Goal: Task Accomplishment & Management: Manage account settings

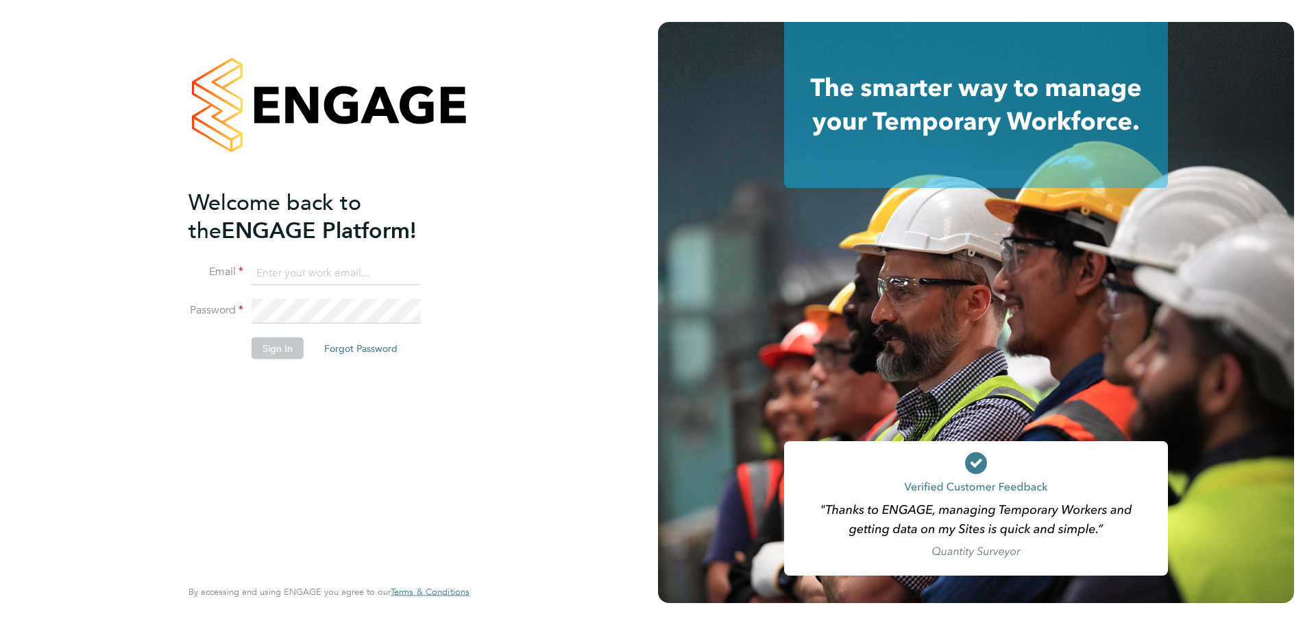
type input "lana@xede.co.uk"
click at [291, 343] on button "Sign In" at bounding box center [278, 348] width 52 height 22
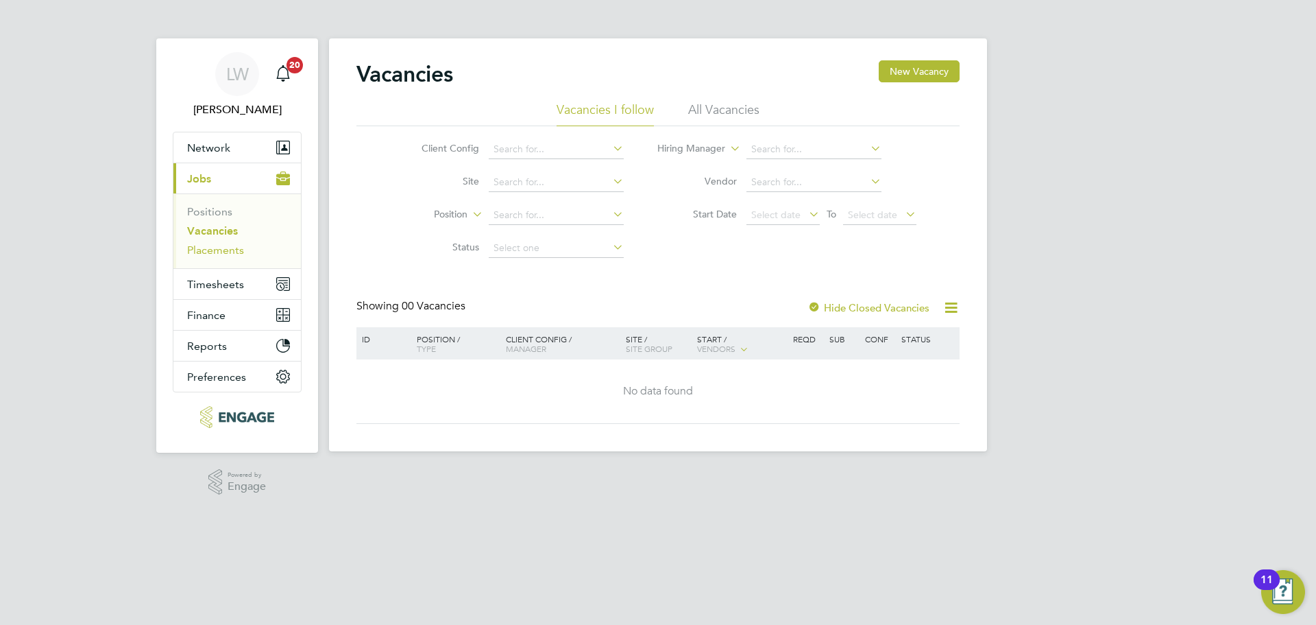
drag, startPoint x: 213, startPoint y: 245, endPoint x: 234, endPoint y: 245, distance: 22.0
click at [213, 245] on link "Placements" at bounding box center [215, 249] width 57 height 13
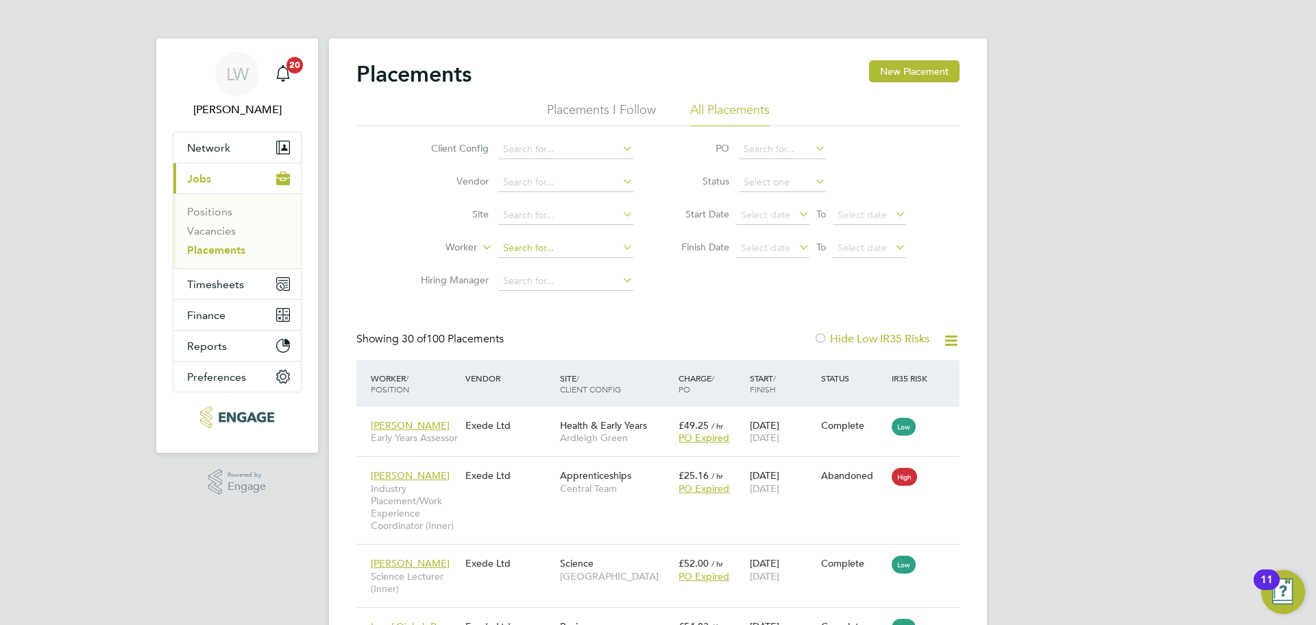
click at [535, 245] on input at bounding box center [565, 248] width 135 height 19
click at [610, 267] on li "Deepa Shakdwipee" at bounding box center [566, 267] width 136 height 19
type input "Deepa Shakdwipee"
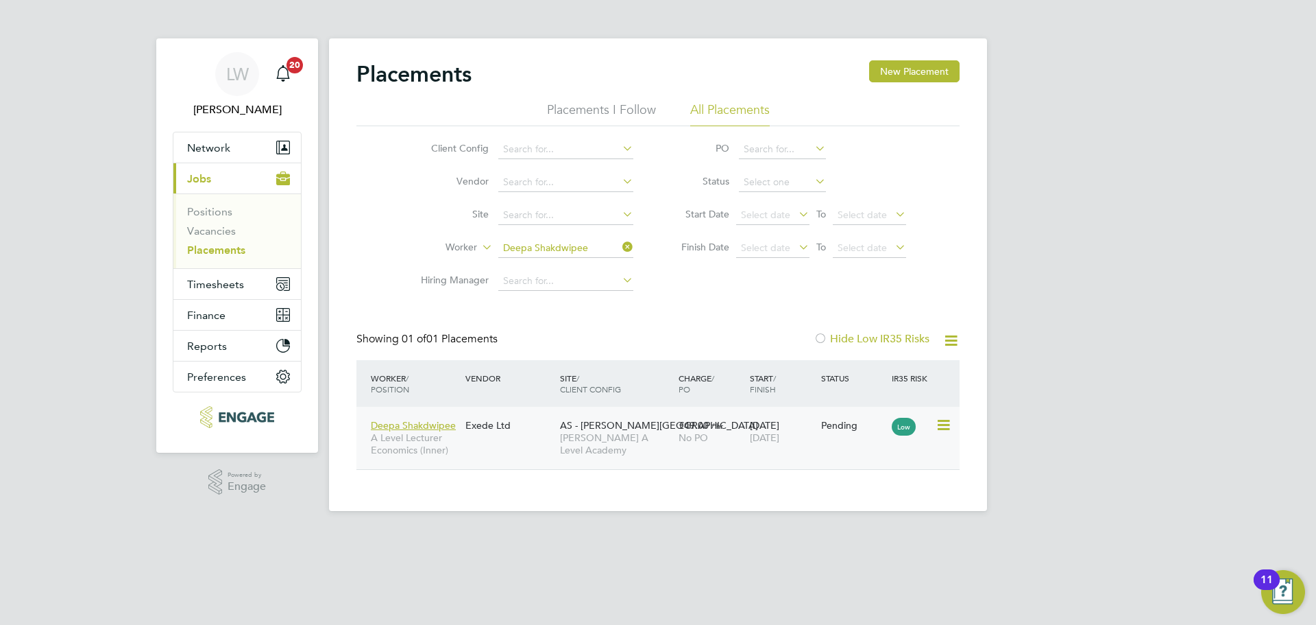
click at [507, 439] on div "Deepa Shakdwipee A Level Lecturer Economics (Inner) Exede Ltd AS - Attlee Acade…" at bounding box center [658, 438] width 603 height 62
click at [490, 450] on div "Deepa Shakdwipee A Level Lecturer Economics (Inner) Exede Ltd AS - Attlee Acade…" at bounding box center [658, 438] width 603 height 62
click at [490, 449] on div "Deepa Shakdwipee A Level Lecturer Economics (Inner) Exede Ltd AS - Attlee Acade…" at bounding box center [658, 438] width 603 height 62
click at [450, 437] on span "A Level Lecturer Economics (Inner)" at bounding box center [415, 443] width 88 height 25
click at [201, 282] on span "Timesheets" at bounding box center [215, 284] width 57 height 13
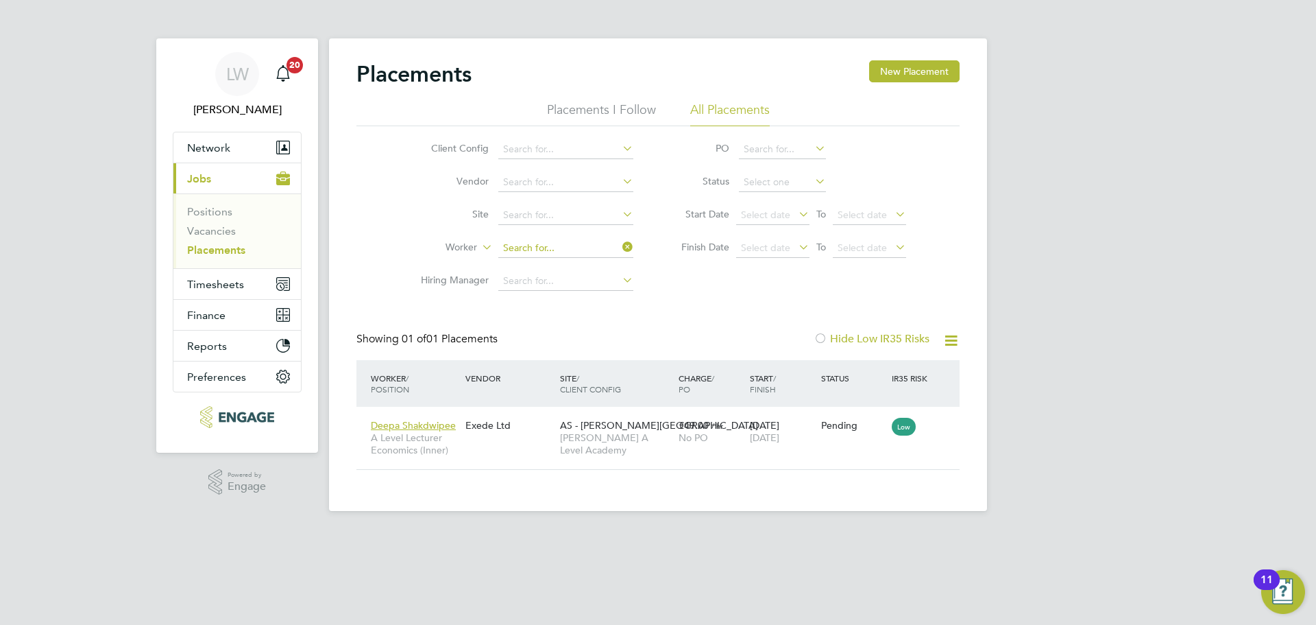
click at [533, 247] on input at bounding box center [565, 248] width 135 height 19
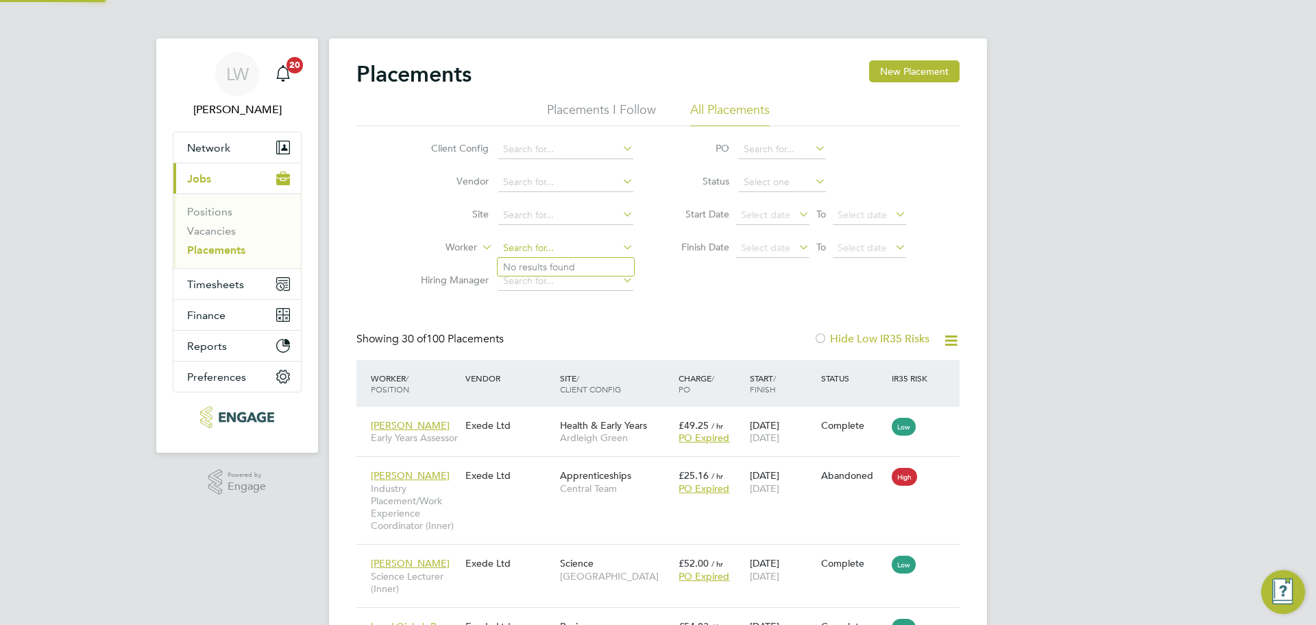
scroll to position [51, 95]
click at [570, 263] on li "Shaeba Freckleton" at bounding box center [566, 267] width 136 height 19
type input "[PERSON_NAME]"
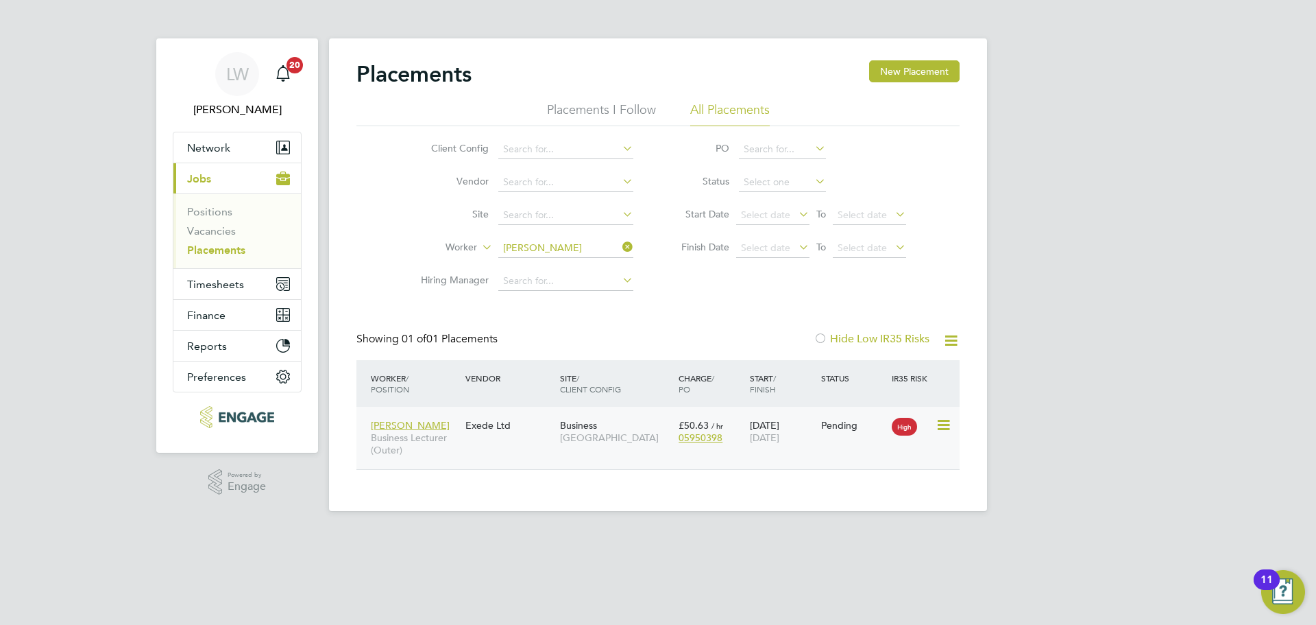
click at [479, 453] on div "Shaeba Freckleton Business Lecturer (Outer) Exede Ltd Business Epping Forest Ca…" at bounding box center [658, 438] width 603 height 62
click at [448, 435] on span "Business Lecturer (Outer)" at bounding box center [415, 443] width 88 height 25
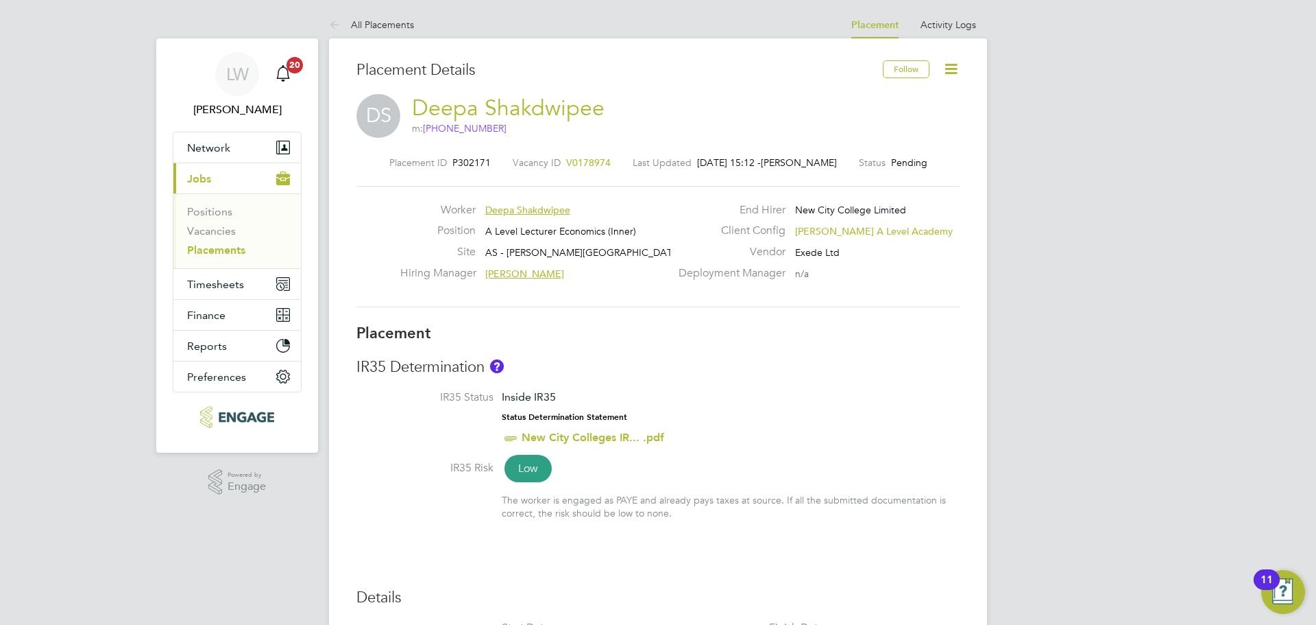
click at [952, 60] on icon at bounding box center [951, 68] width 17 height 17
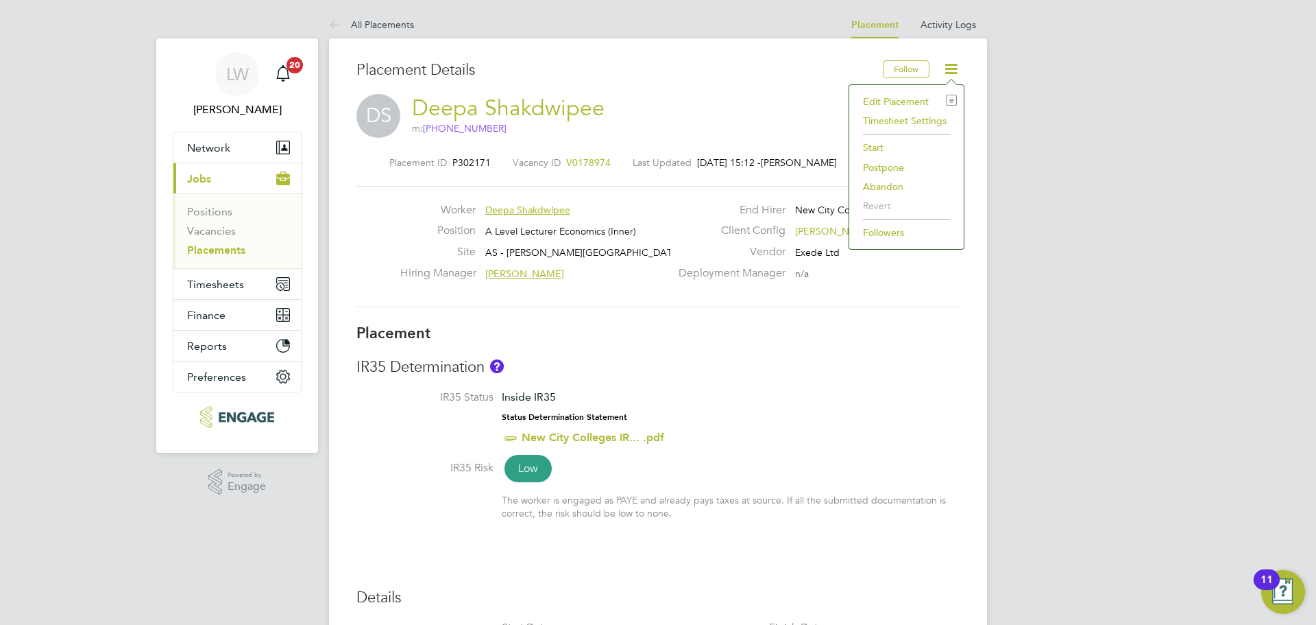
click at [893, 97] on li "Edit Placement e" at bounding box center [906, 101] width 101 height 19
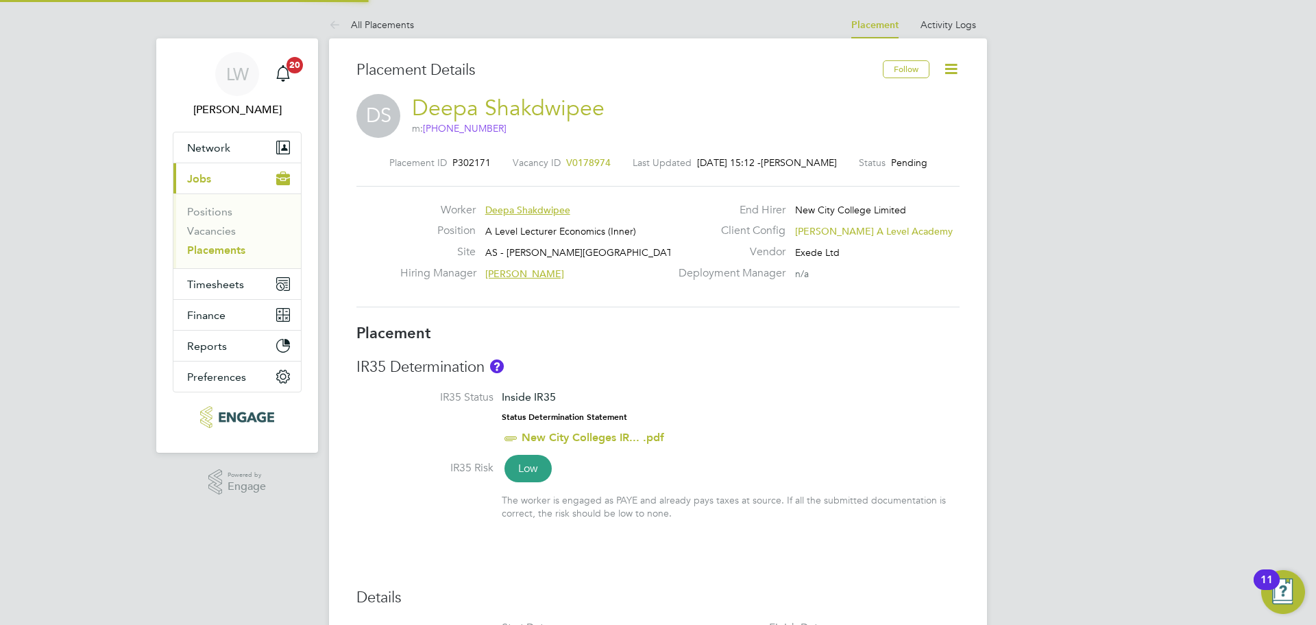
type input "Kerry Baker"
type input "01 Sep 2025"
type input "[DATE]"
type input "09:00"
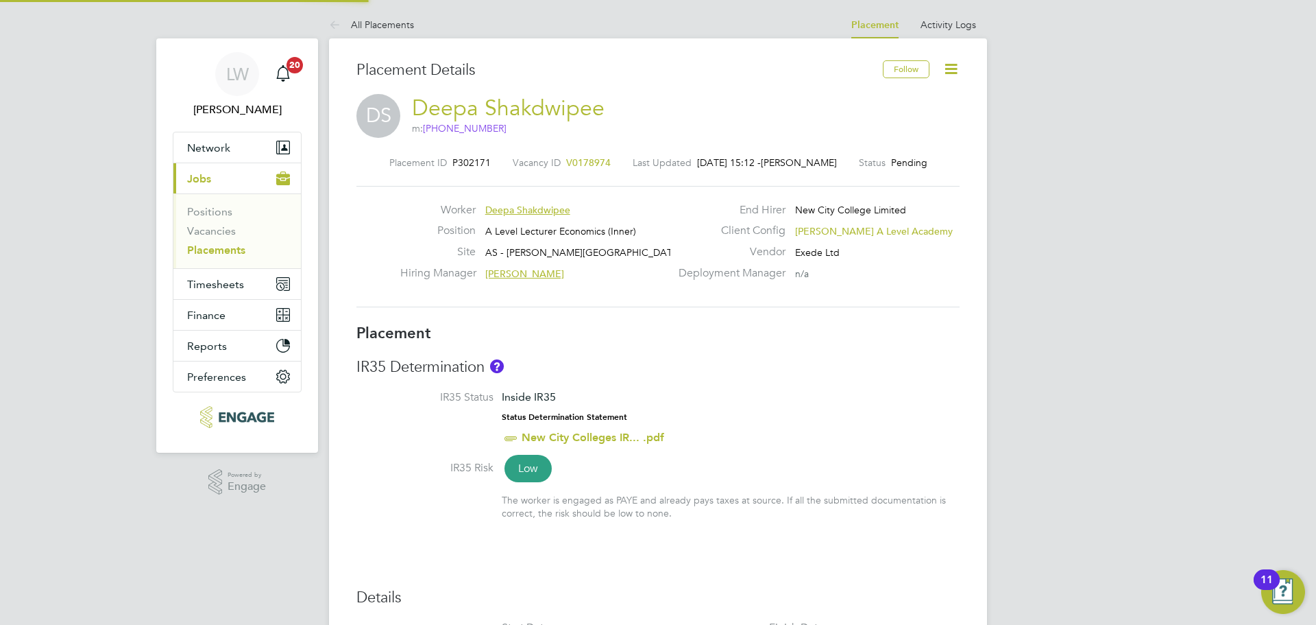
type input "17:00"
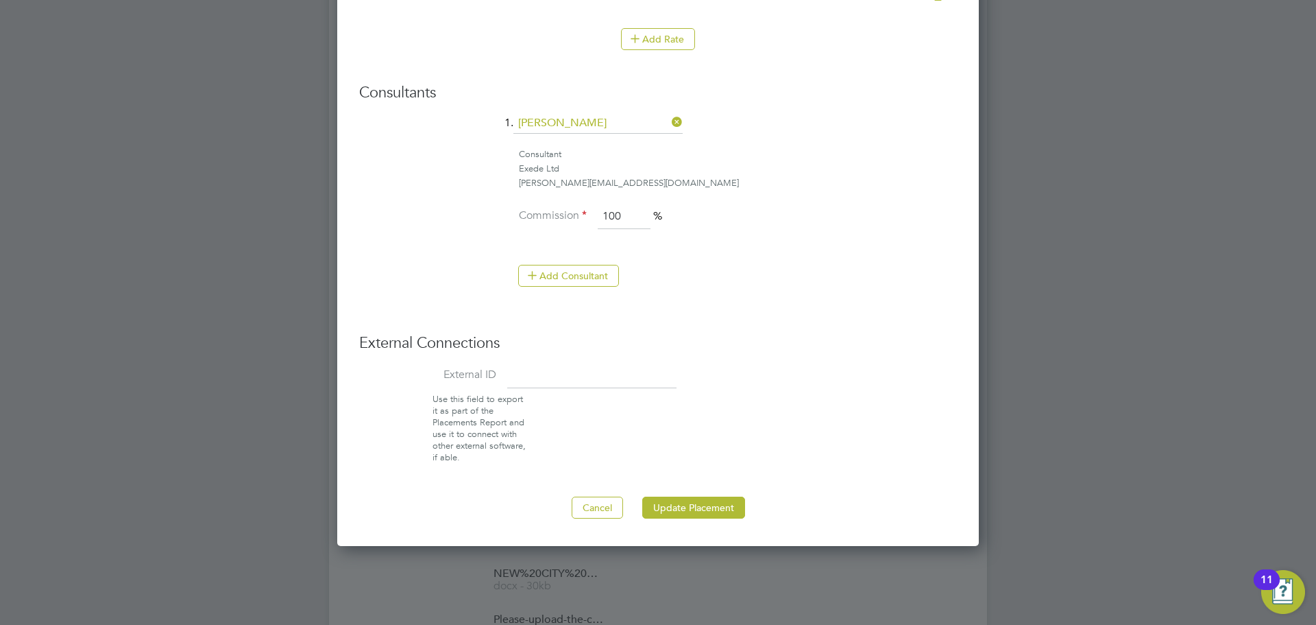
drag, startPoint x: 551, startPoint y: 370, endPoint x: 884, endPoint y: 310, distance: 338.5
click at [553, 363] on input at bounding box center [591, 375] width 169 height 25
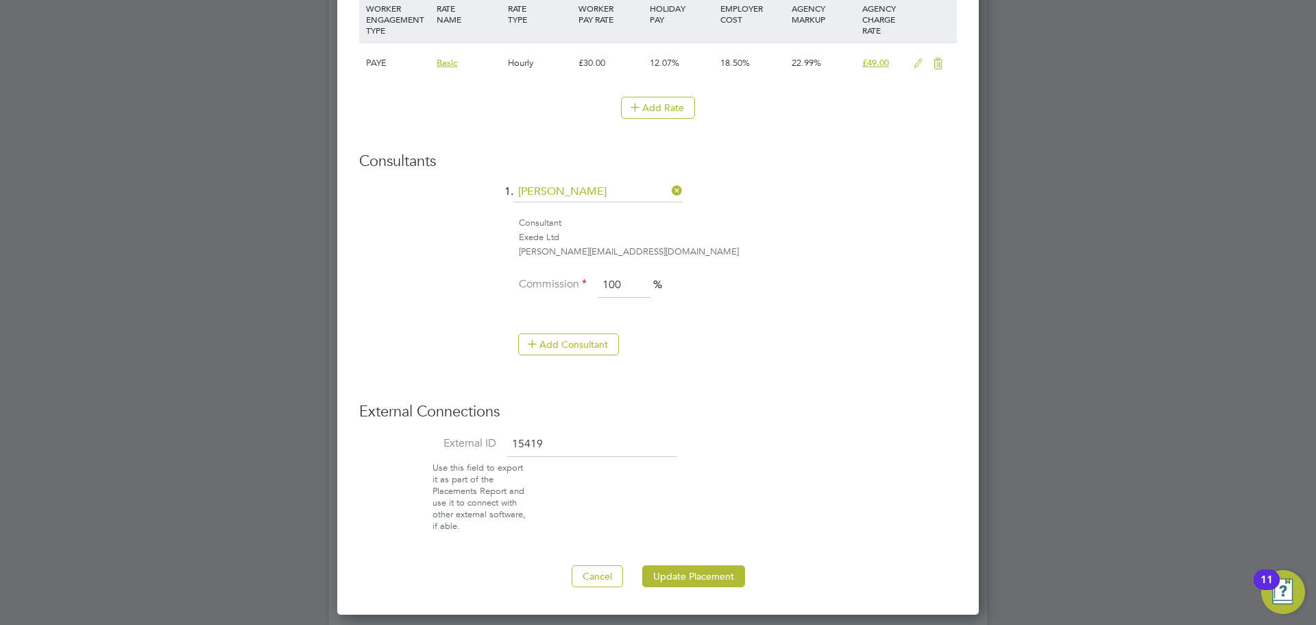
type input "15419"
click at [769, 425] on div "External Connections External ID 15419 Use this field to export it as part of t…" at bounding box center [658, 467] width 598 height 130
click at [721, 570] on button "Update Placement" at bounding box center [693, 576] width 103 height 22
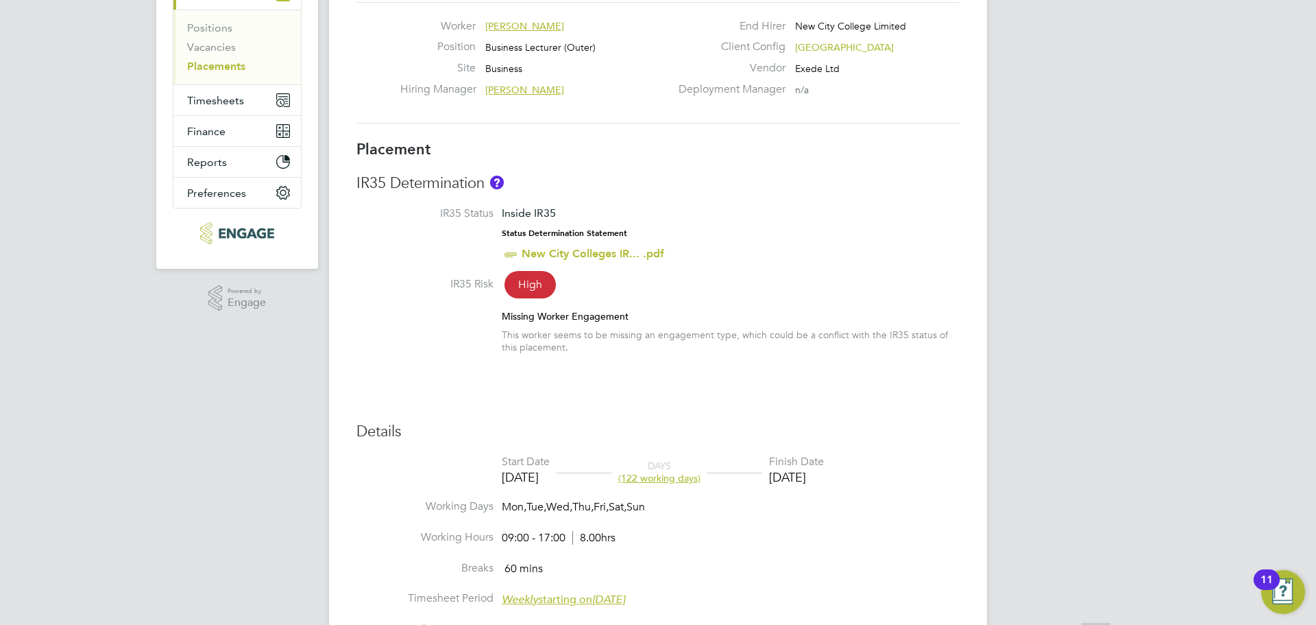
scroll to position [206, 0]
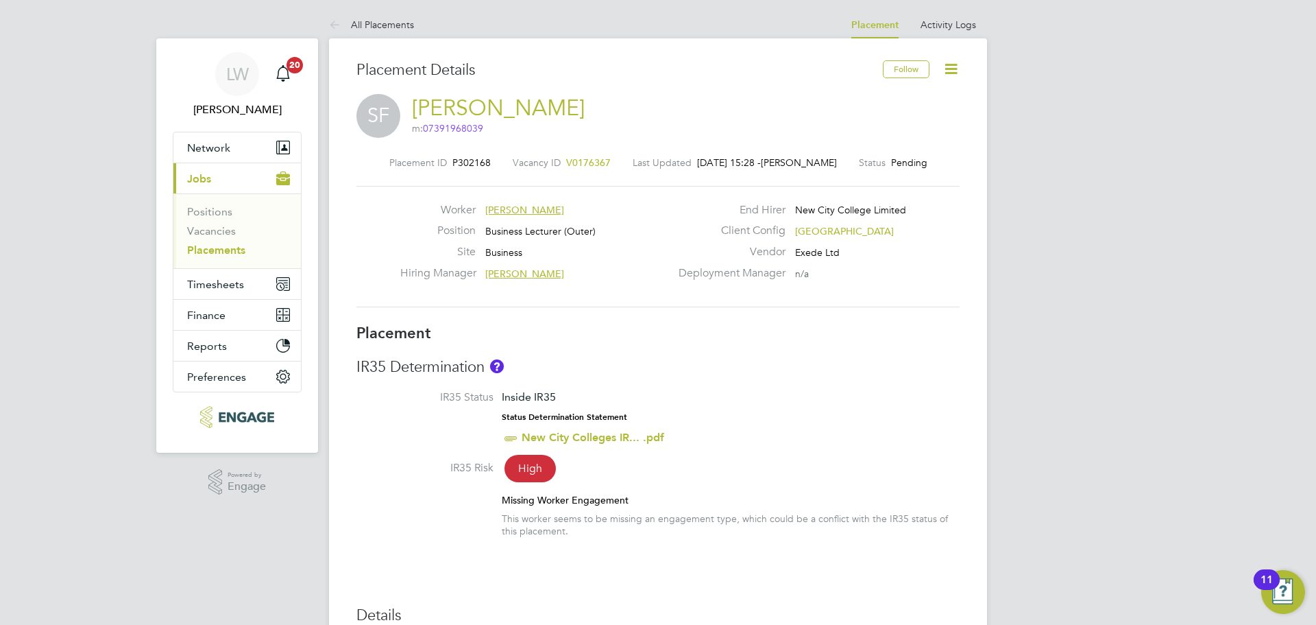
click at [948, 77] on icon at bounding box center [951, 68] width 17 height 17
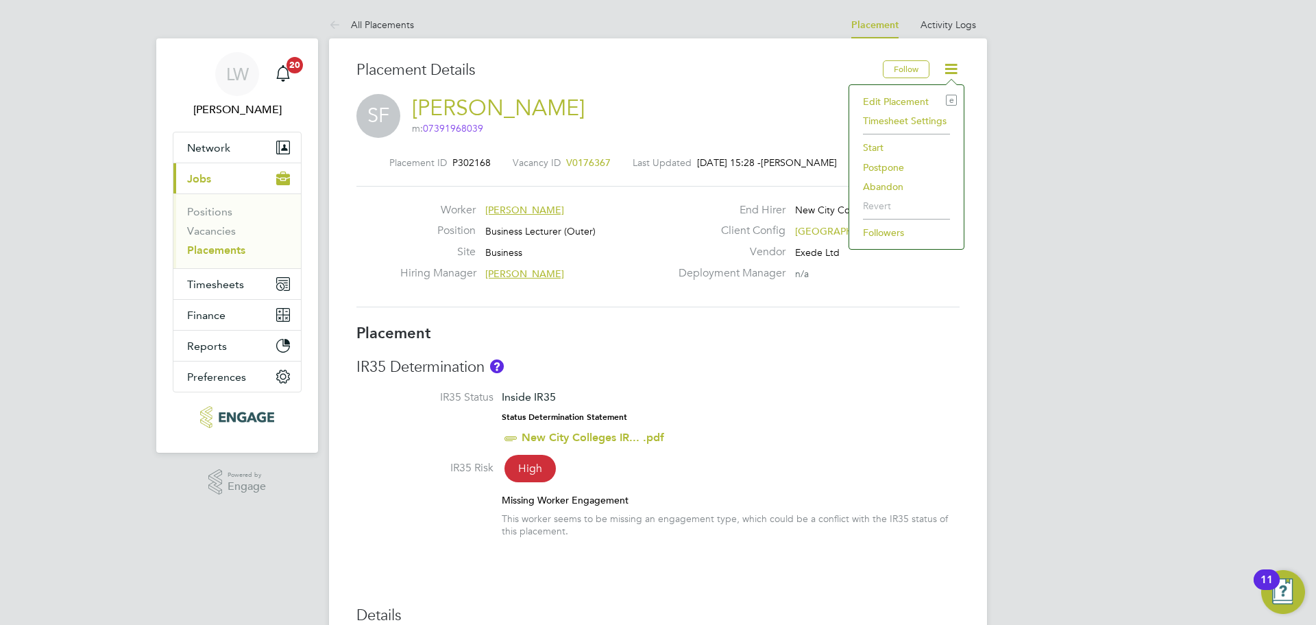
click at [884, 98] on li "Edit Placement e" at bounding box center [906, 101] width 101 height 19
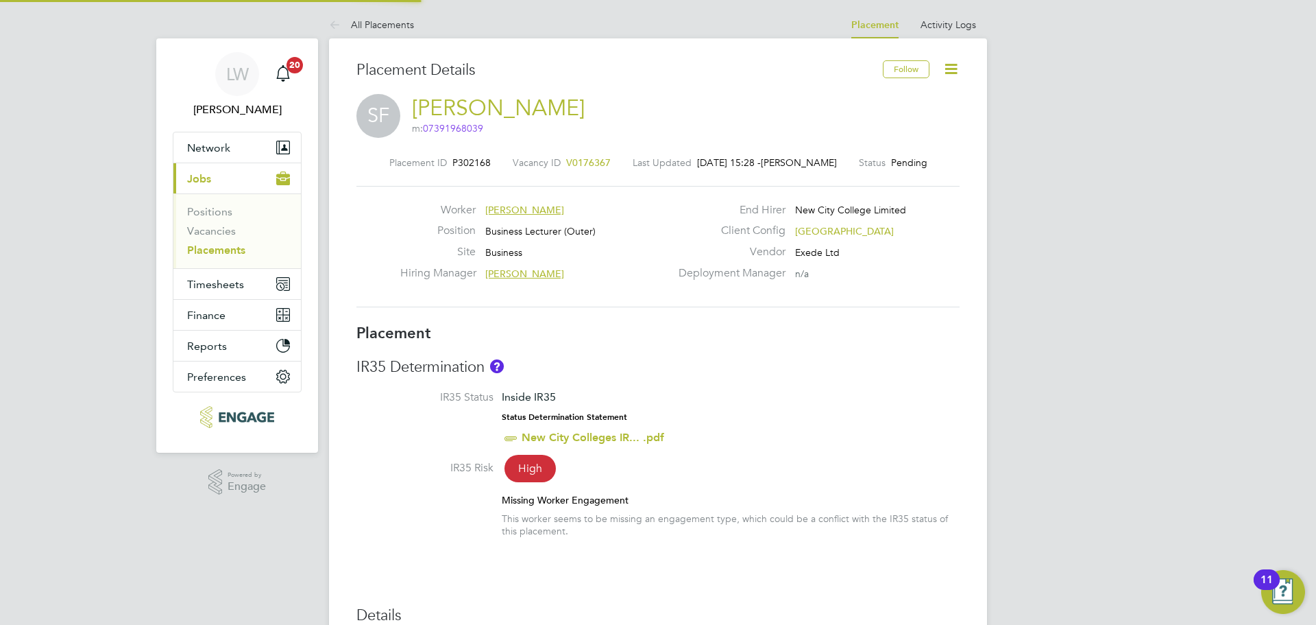
type input "[PERSON_NAME]"
type input "[DATE]"
type input "09:00"
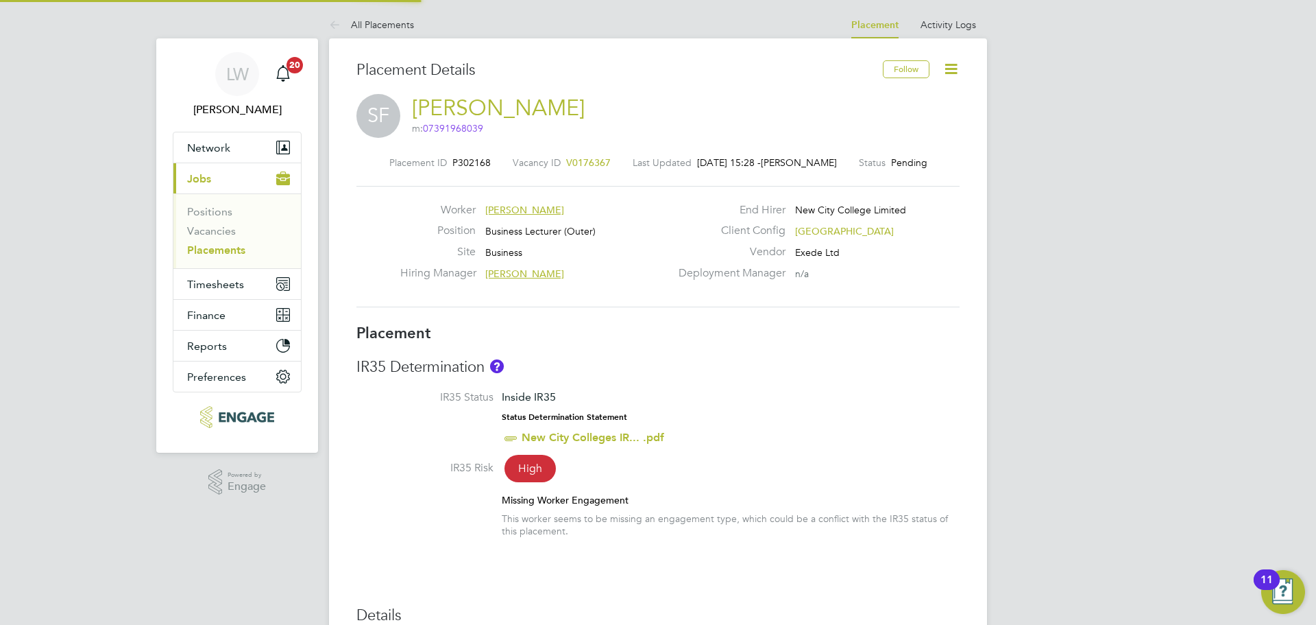
type input "17:00"
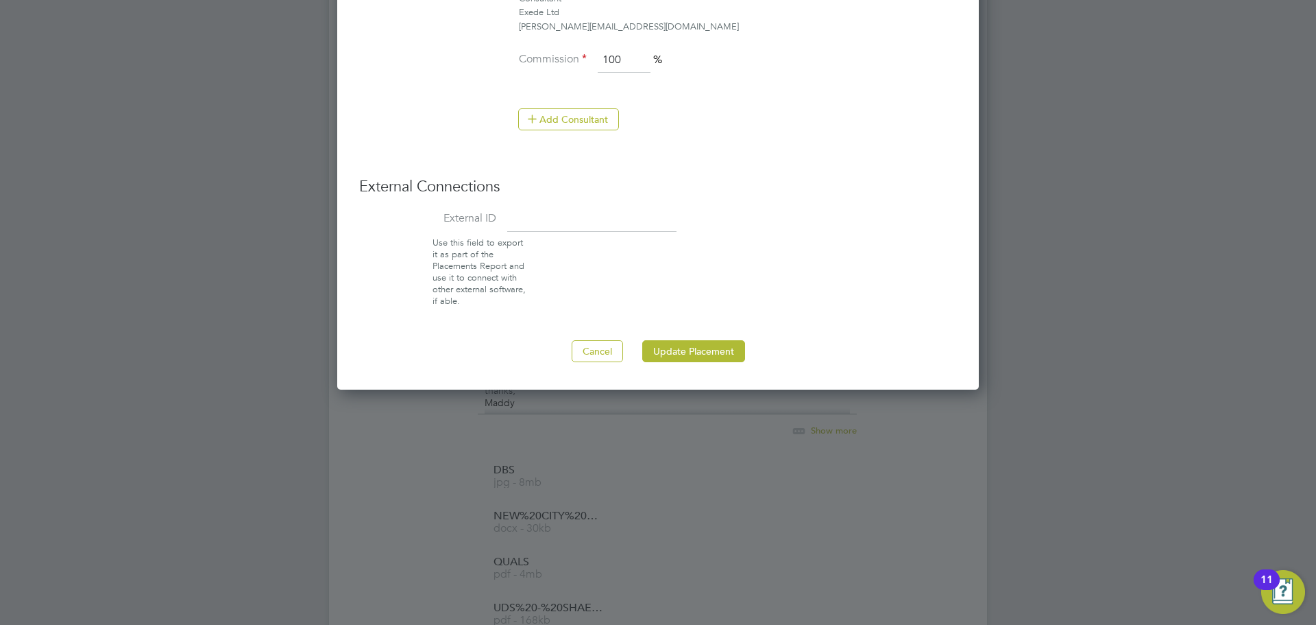
click at [601, 219] on input at bounding box center [591, 220] width 169 height 25
type input "15418"
click at [680, 343] on button "Update Placement" at bounding box center [693, 351] width 103 height 22
